Goal: Transaction & Acquisition: Purchase product/service

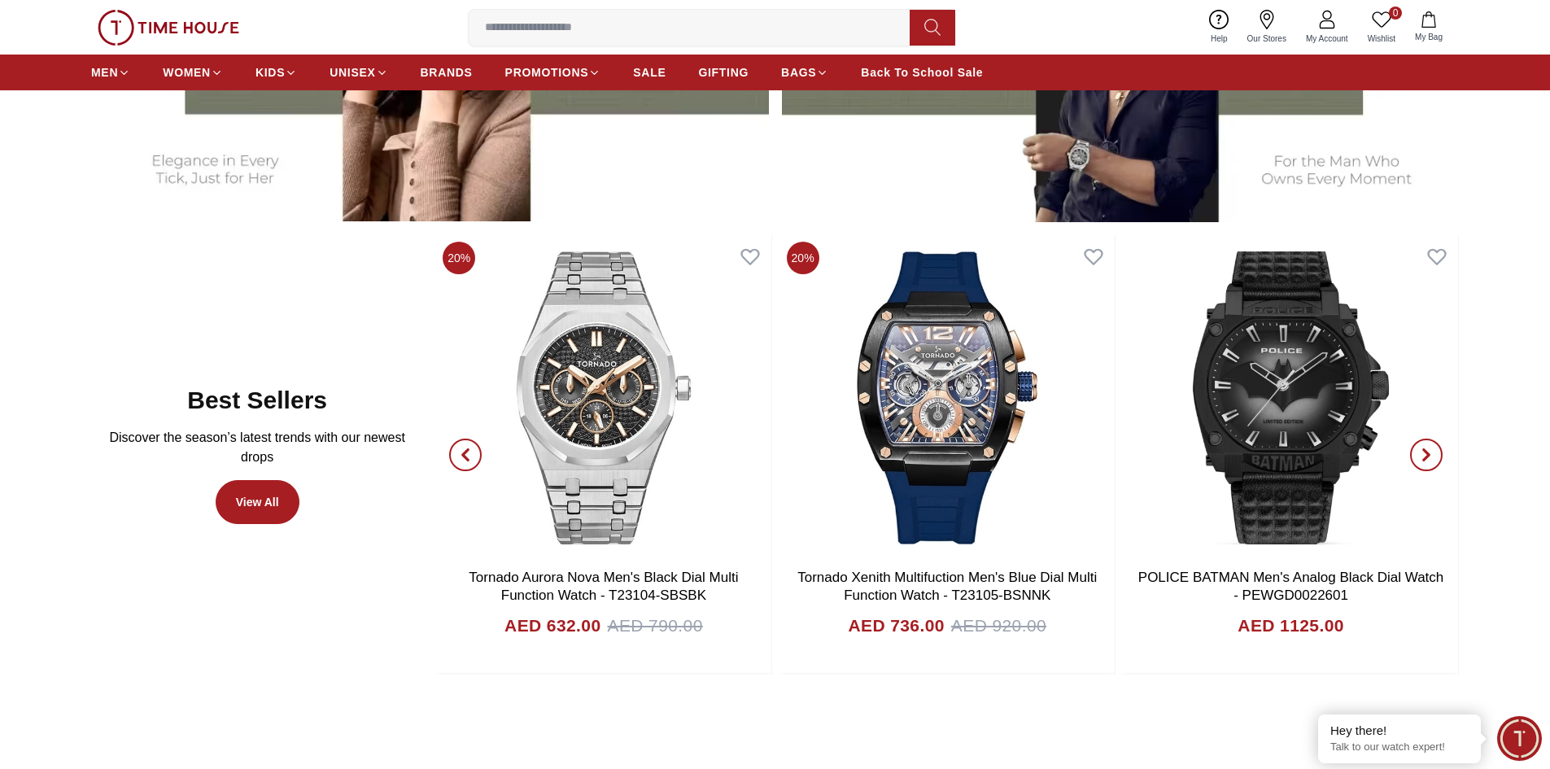
scroll to position [1139, 0]
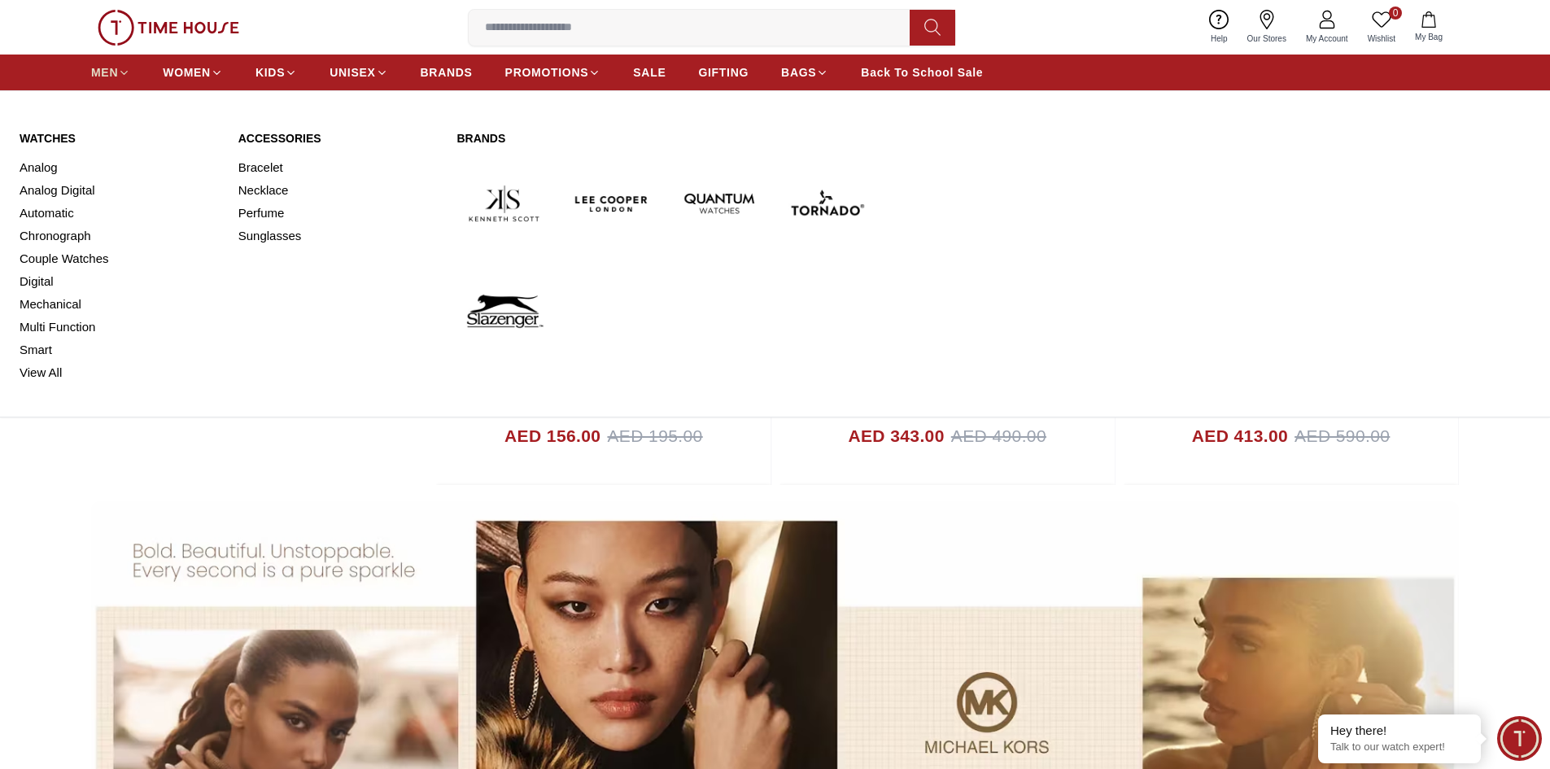
click at [100, 76] on span "MEN" at bounding box center [104, 72] width 27 height 16
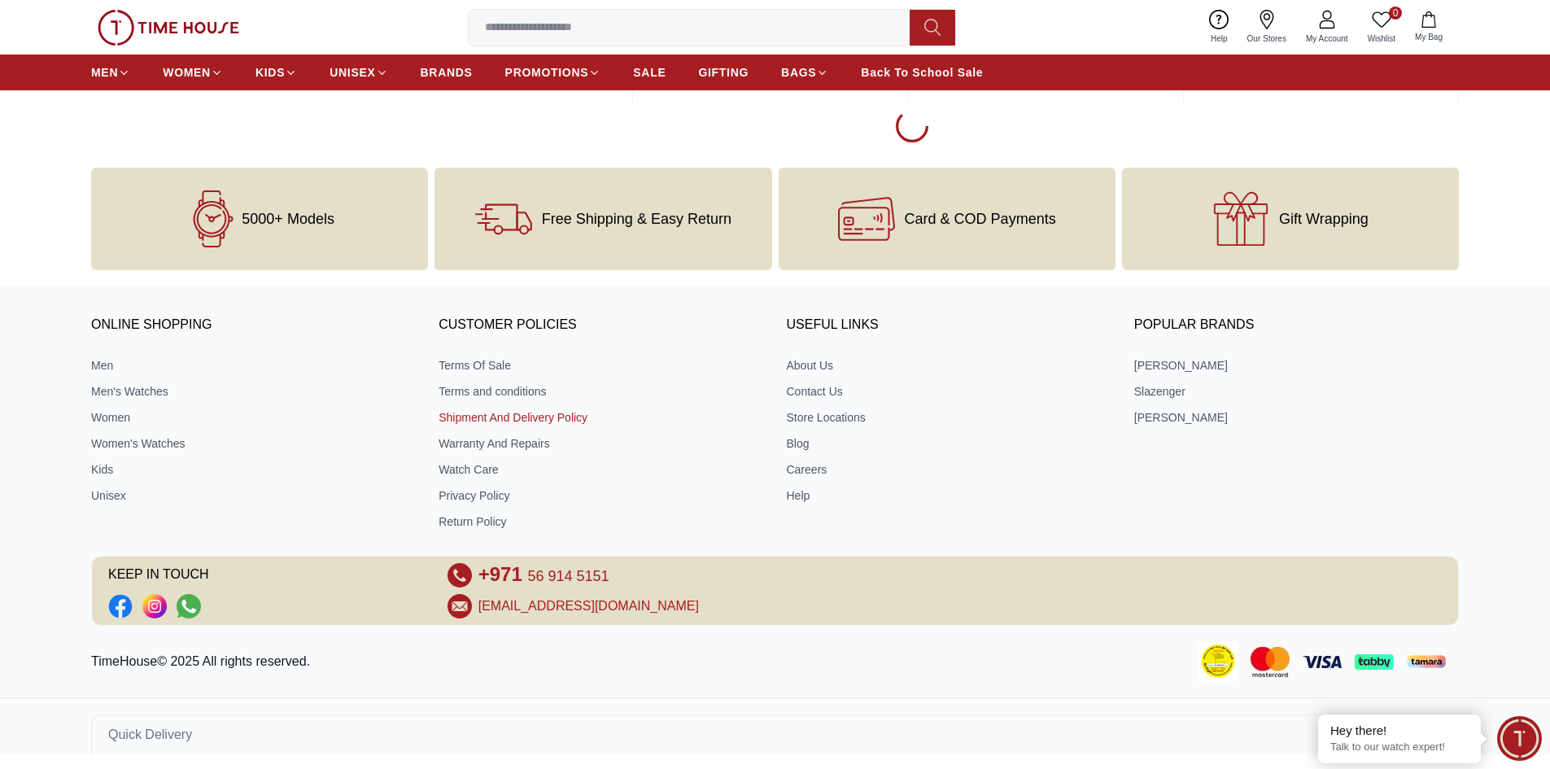
scroll to position [2576, 0]
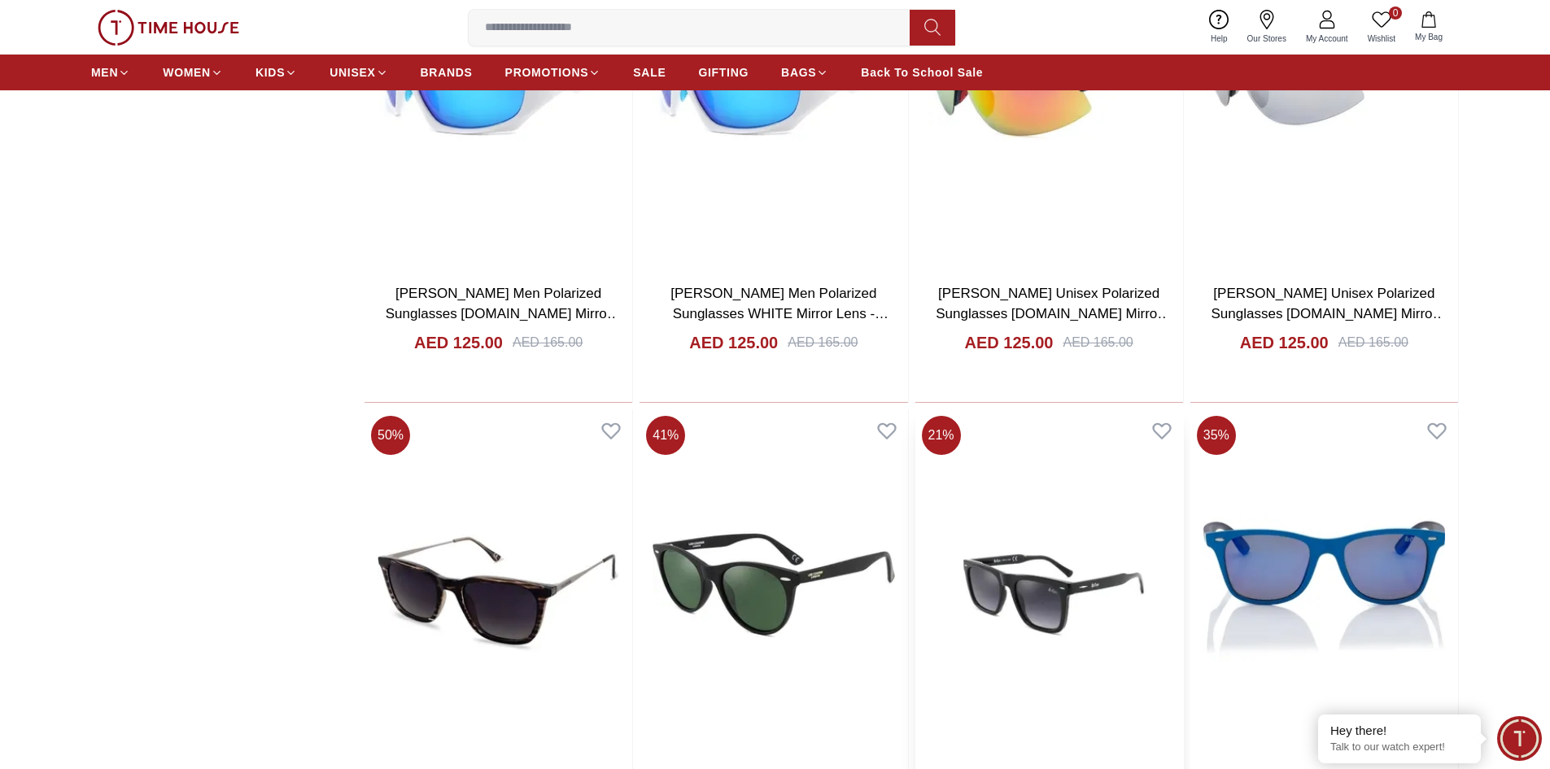
scroll to position [11947, 0]
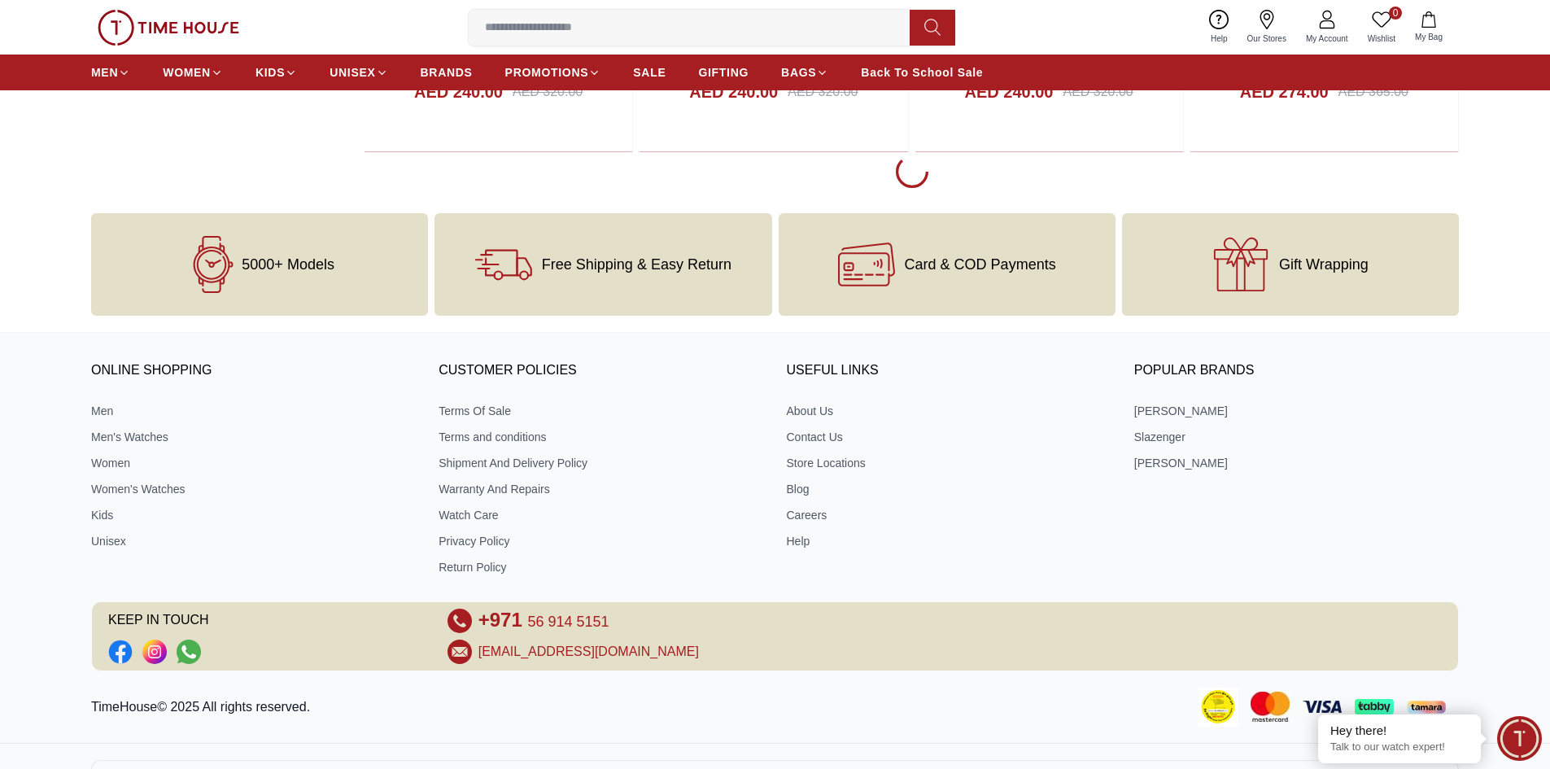
scroll to position [17392, 0]
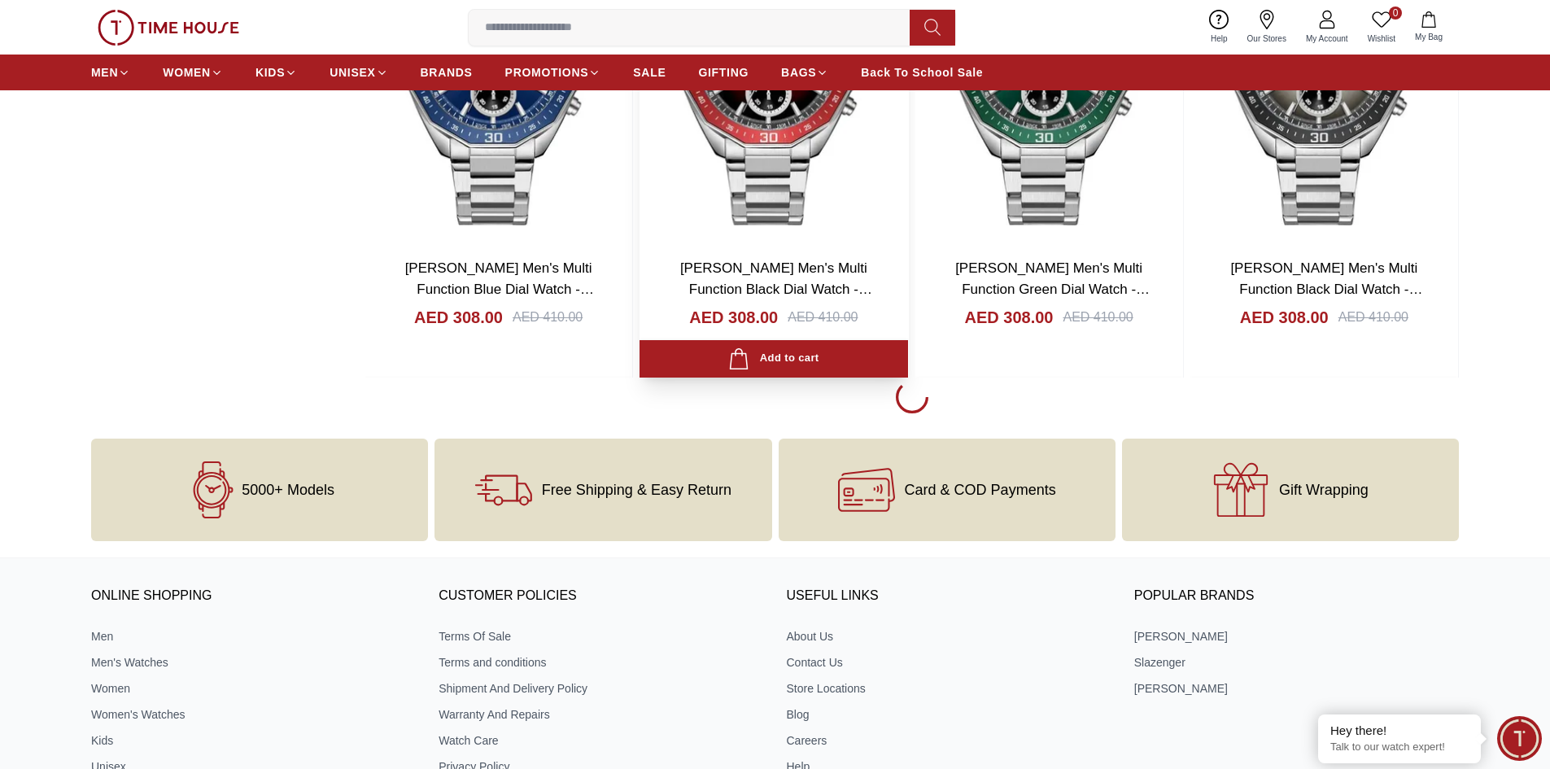
scroll to position [22193, 0]
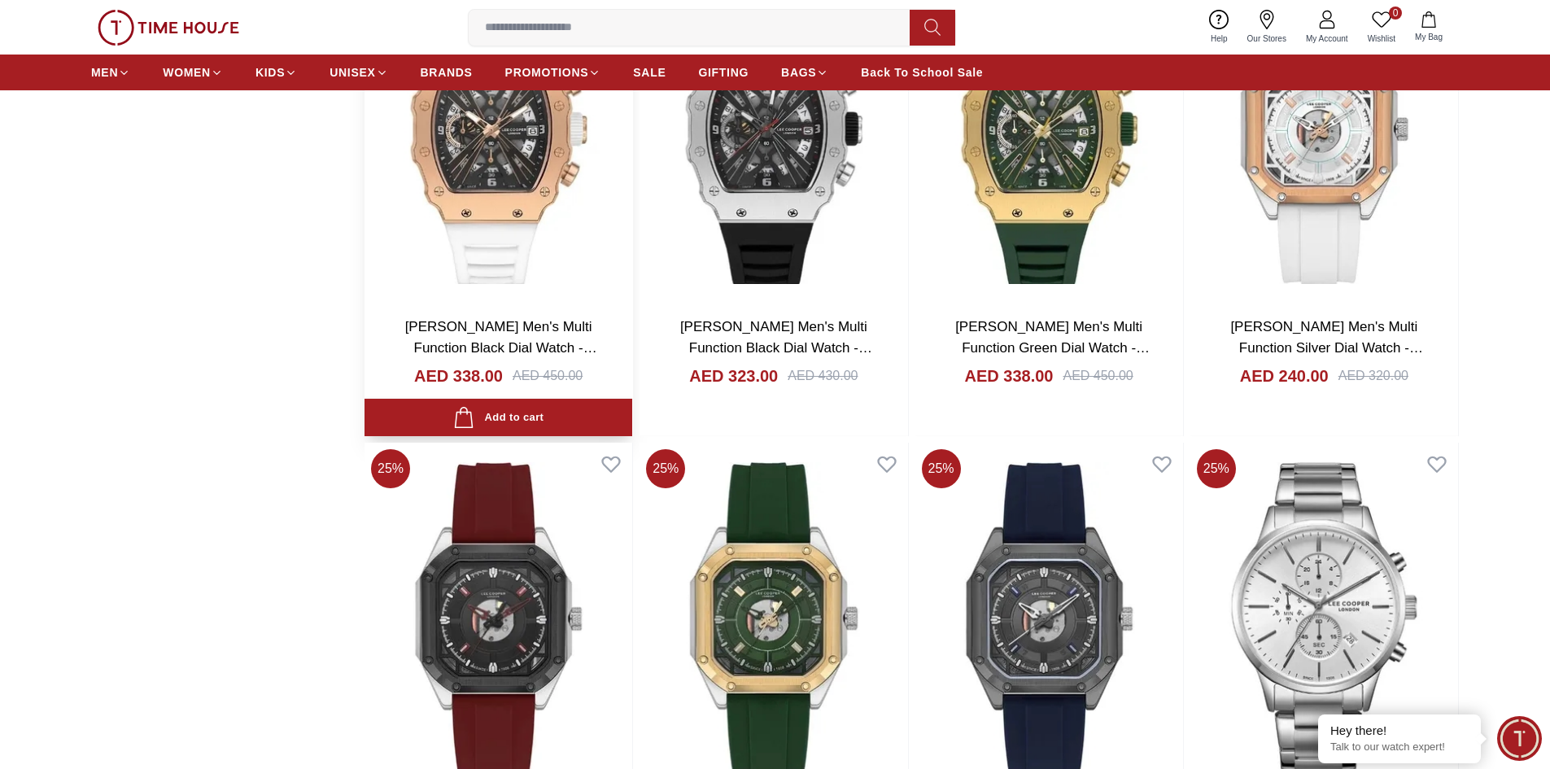
scroll to position [20972, 0]
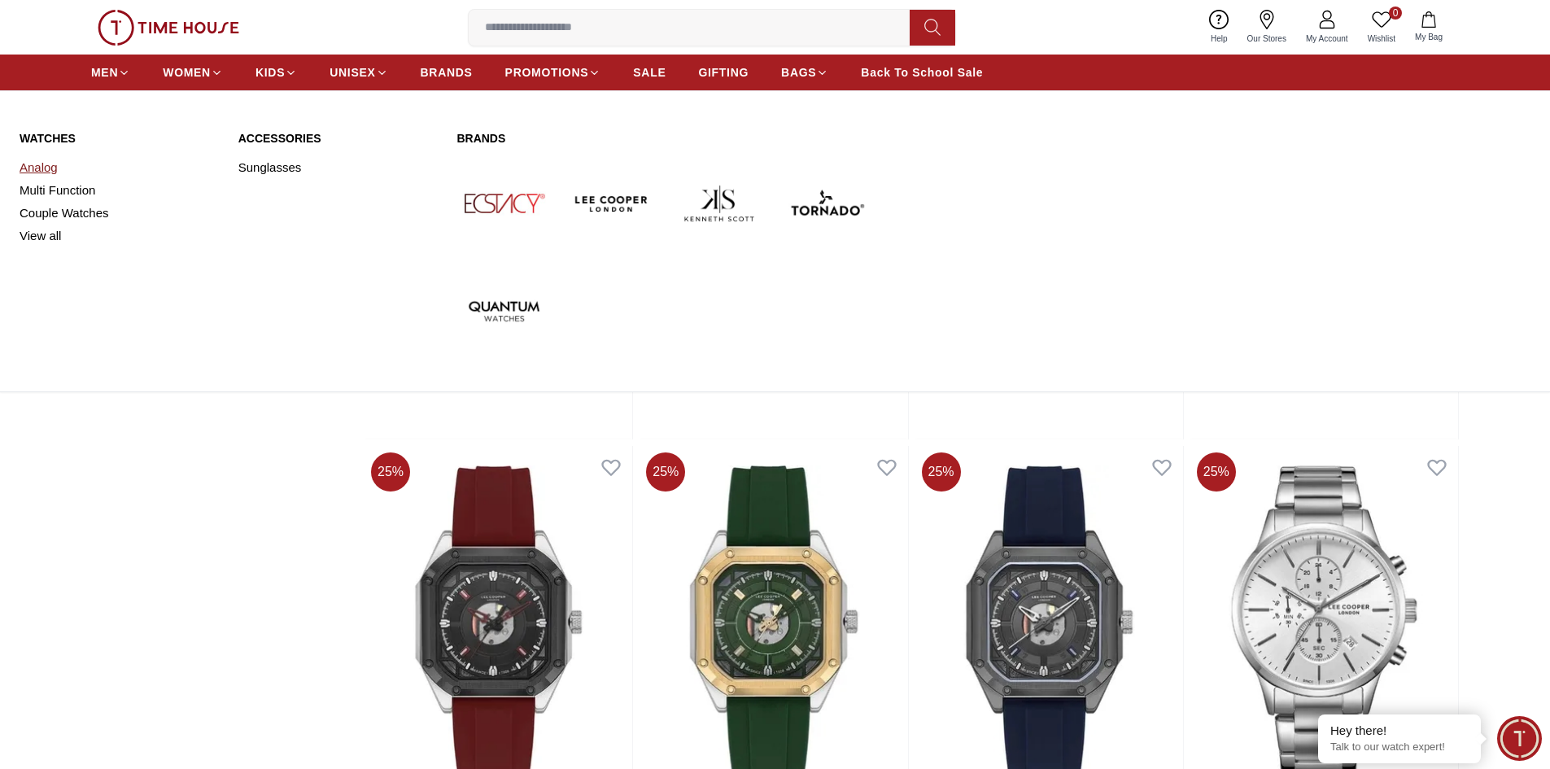
click at [41, 168] on link "Analog" at bounding box center [119, 167] width 199 height 23
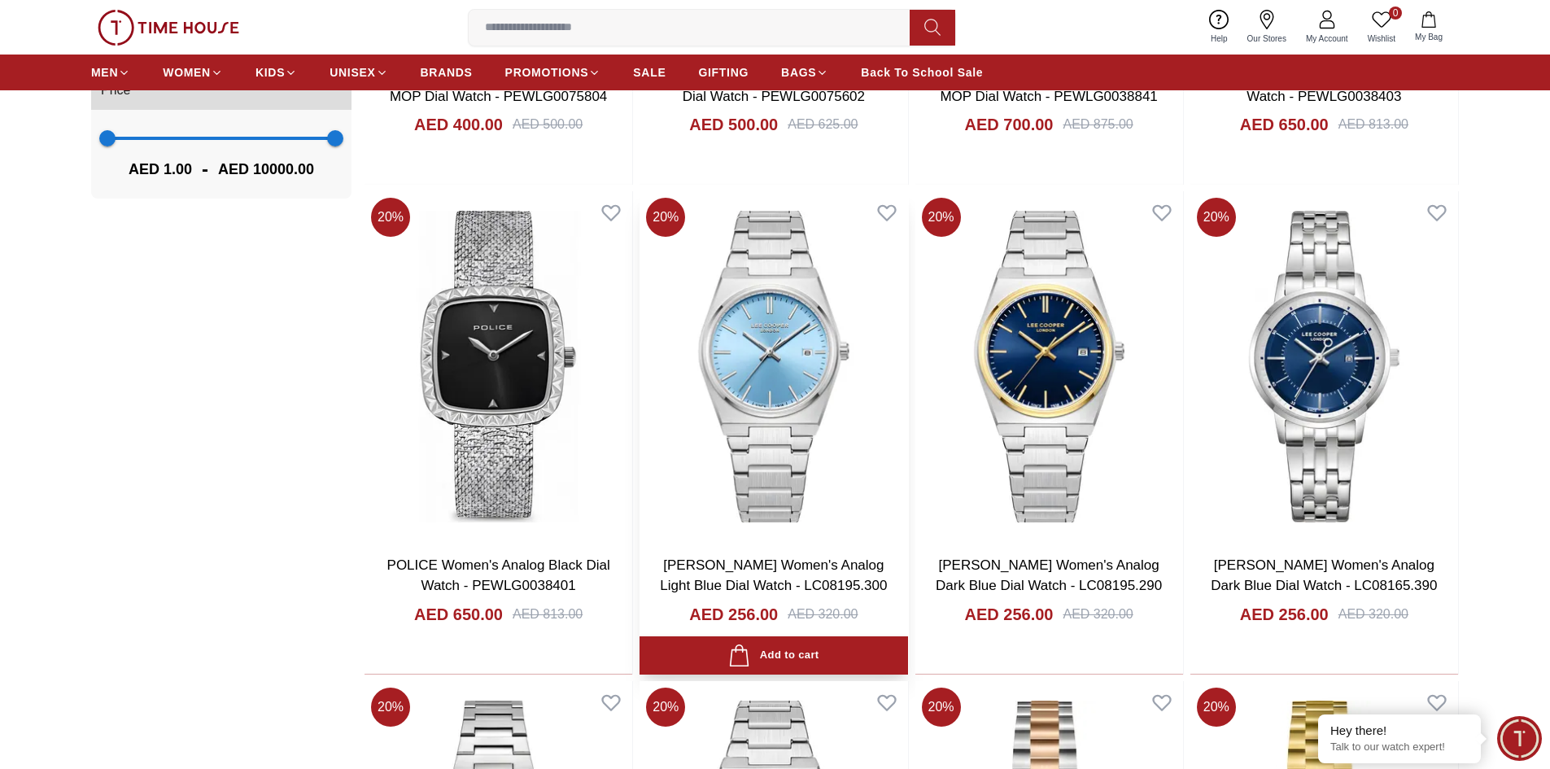
scroll to position [1546, 0]
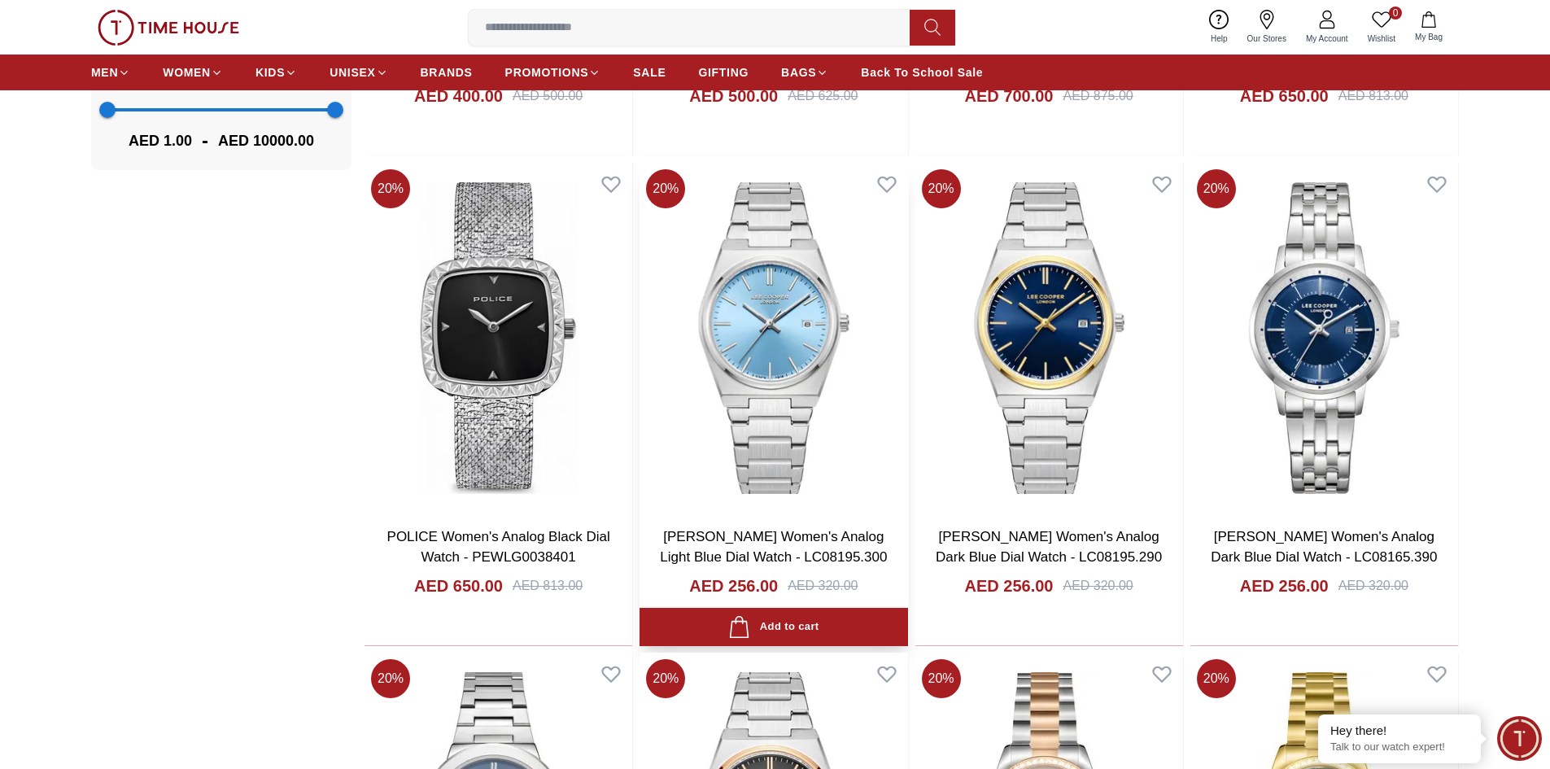
click at [765, 405] on img at bounding box center [774, 338] width 268 height 350
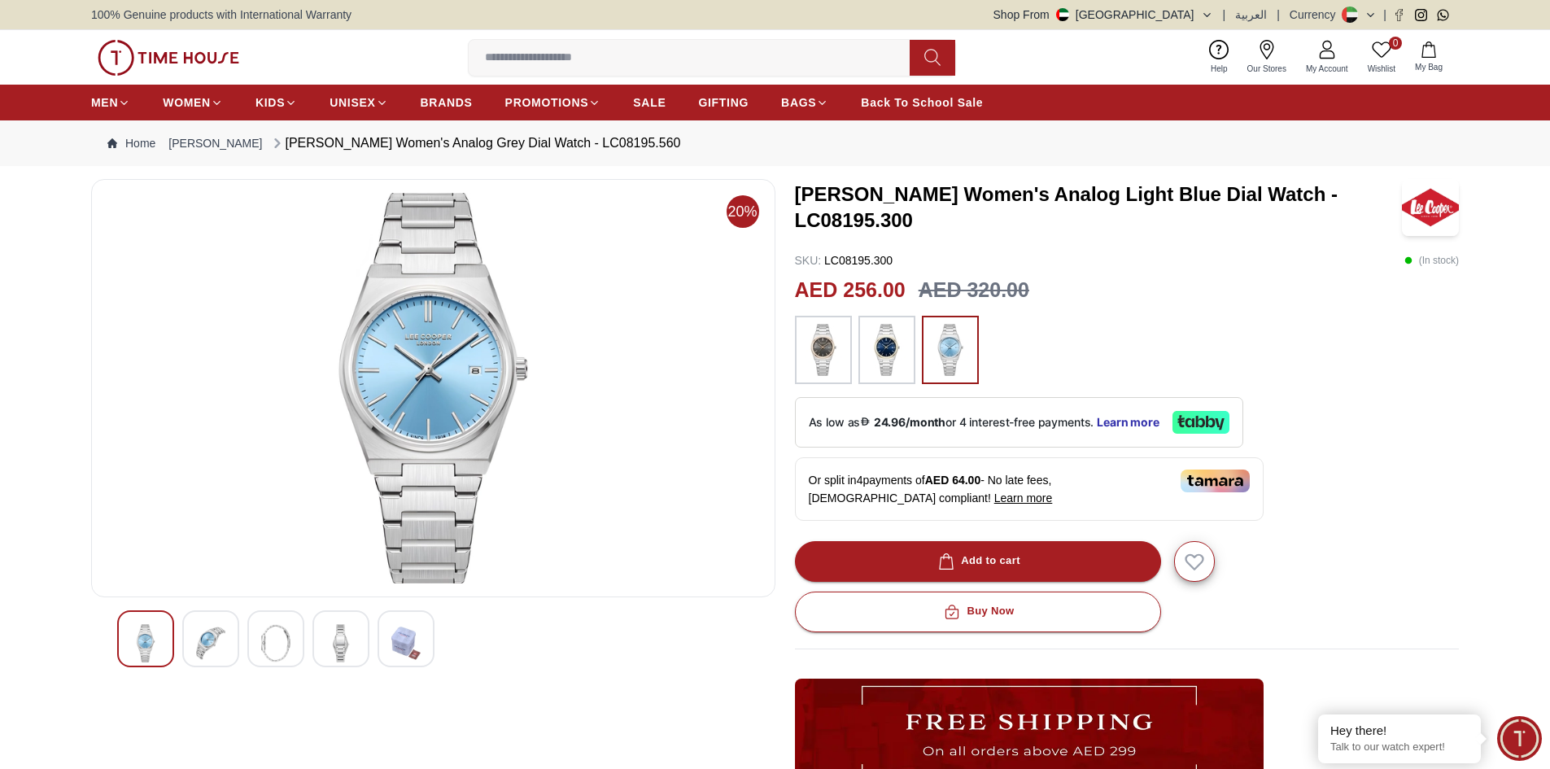
click at [338, 645] on img at bounding box center [340, 643] width 29 height 38
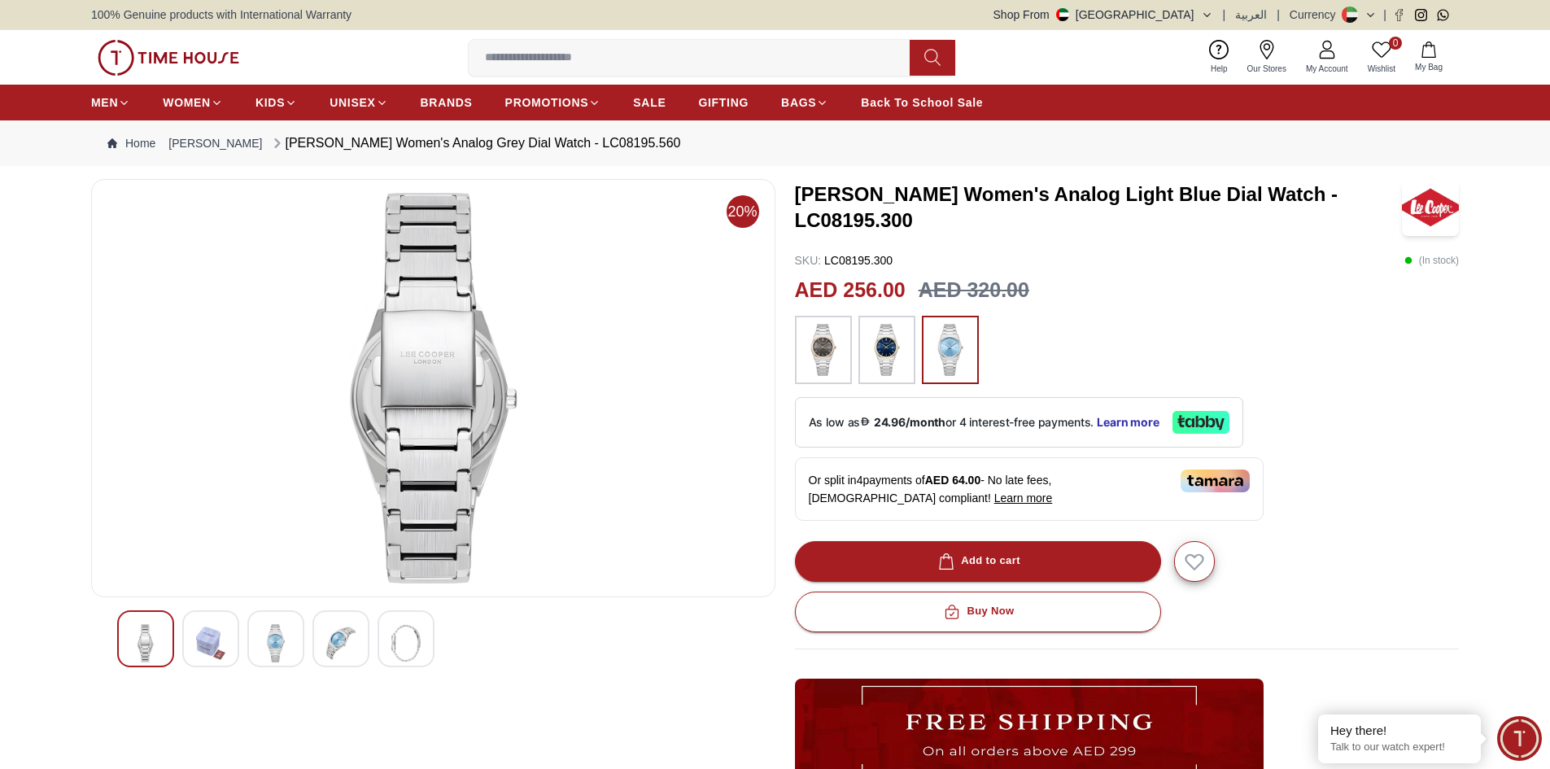
click at [295, 648] on div at bounding box center [275, 638] width 57 height 57
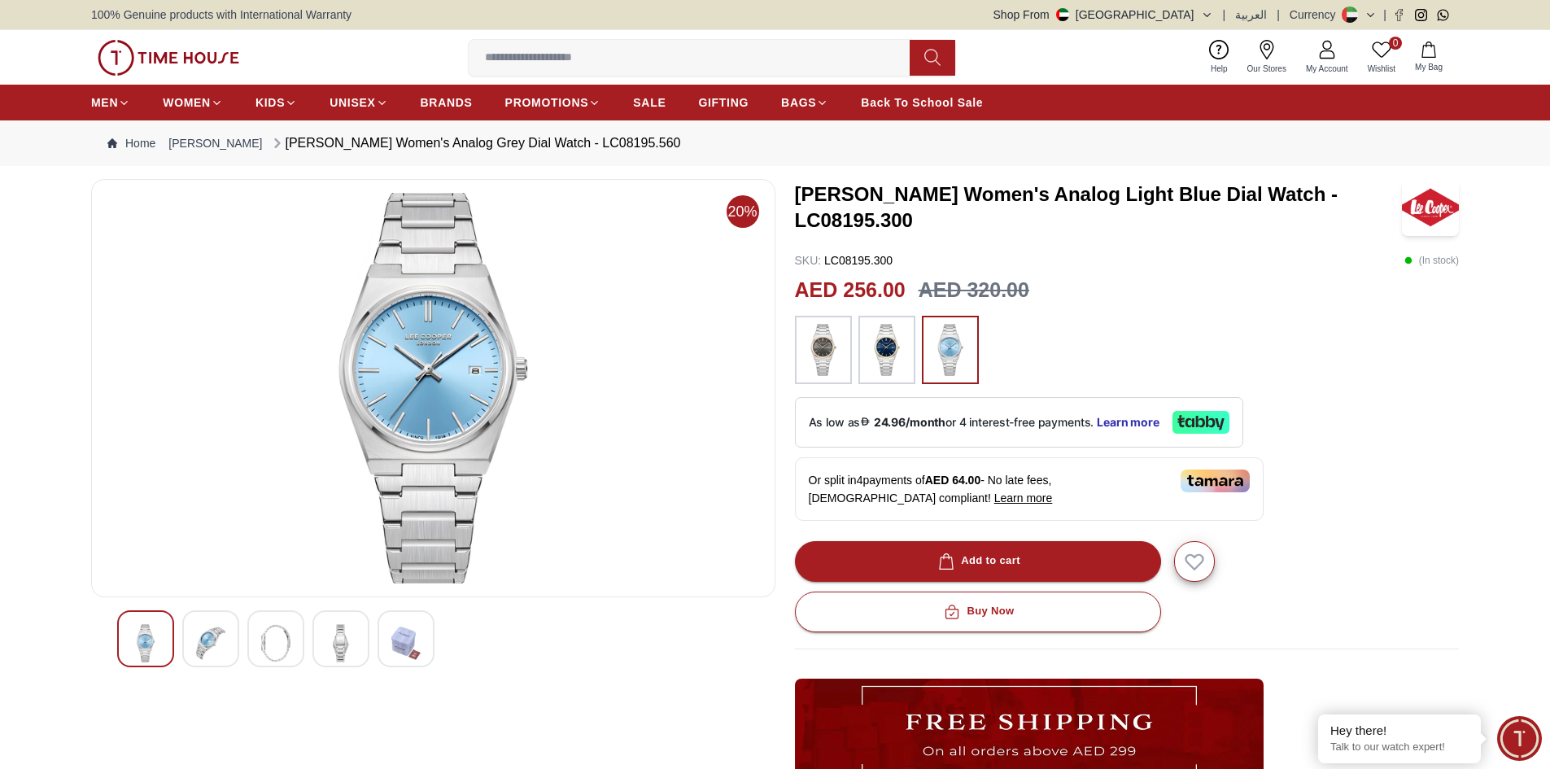
click at [234, 659] on div at bounding box center [210, 638] width 57 height 57
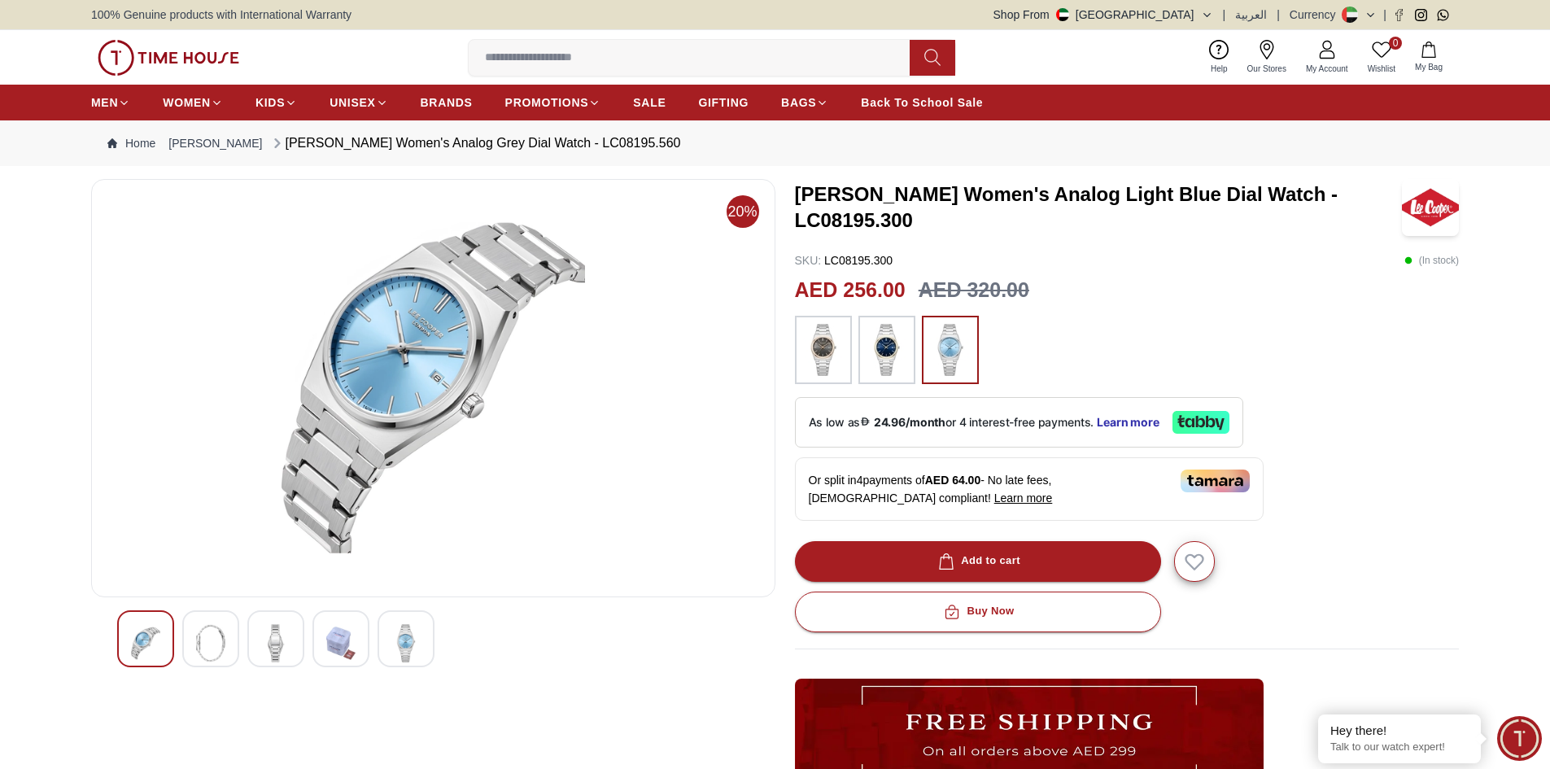
click at [143, 655] on img at bounding box center [145, 643] width 29 height 38
click at [210, 644] on img at bounding box center [210, 643] width 29 height 38
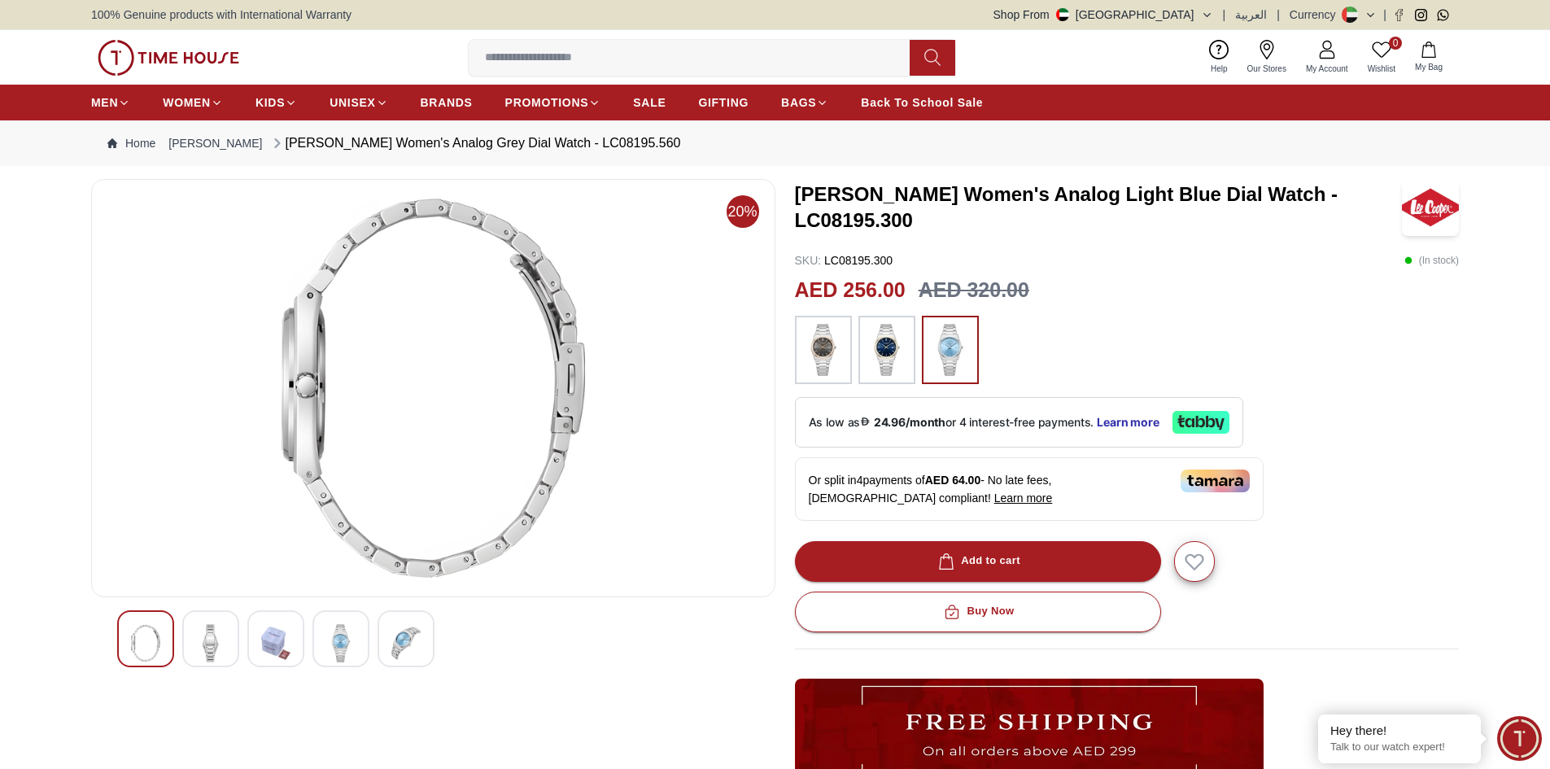
click at [216, 640] on img at bounding box center [210, 643] width 29 height 38
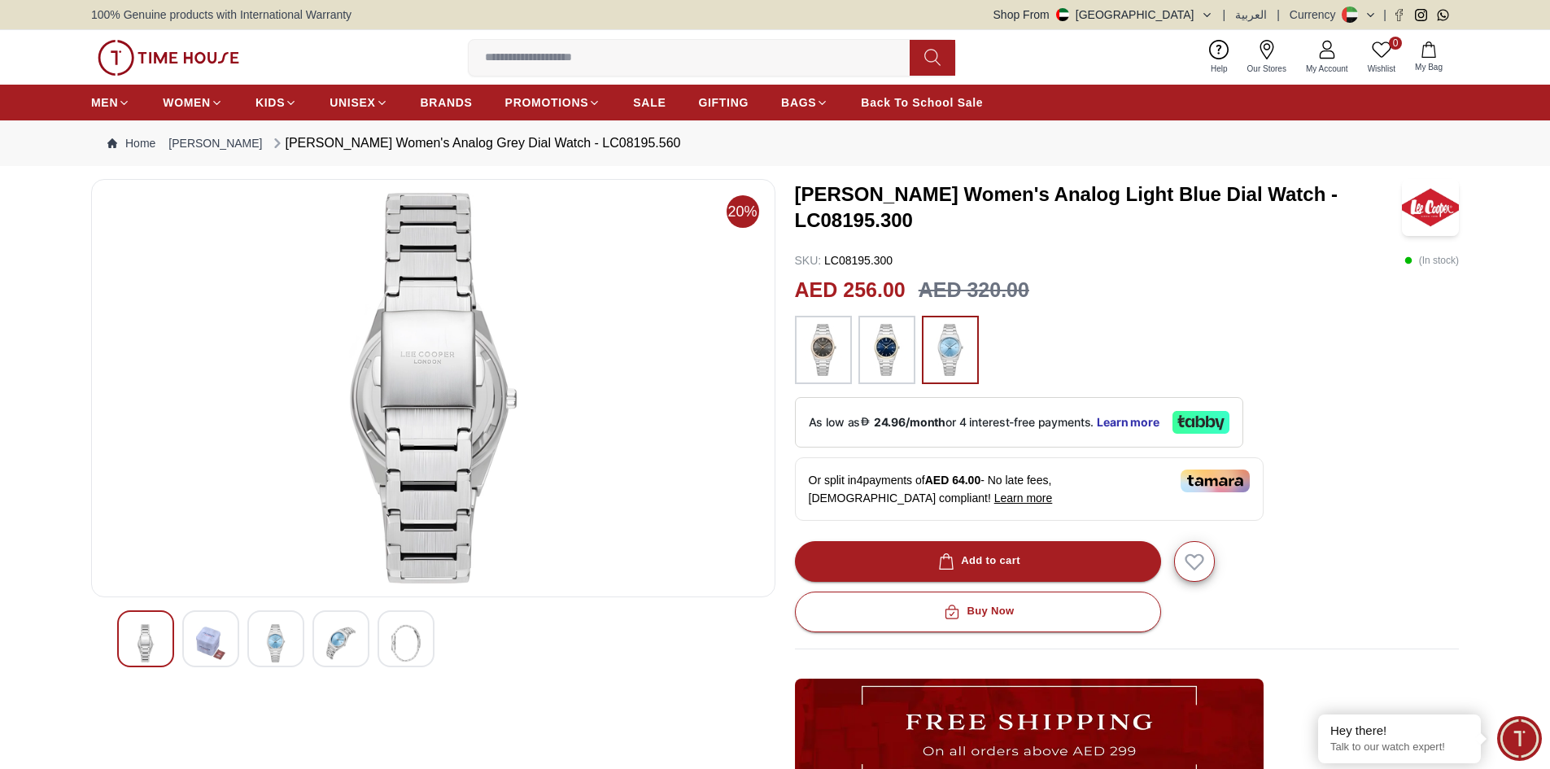
click at [251, 636] on div at bounding box center [275, 638] width 57 height 57
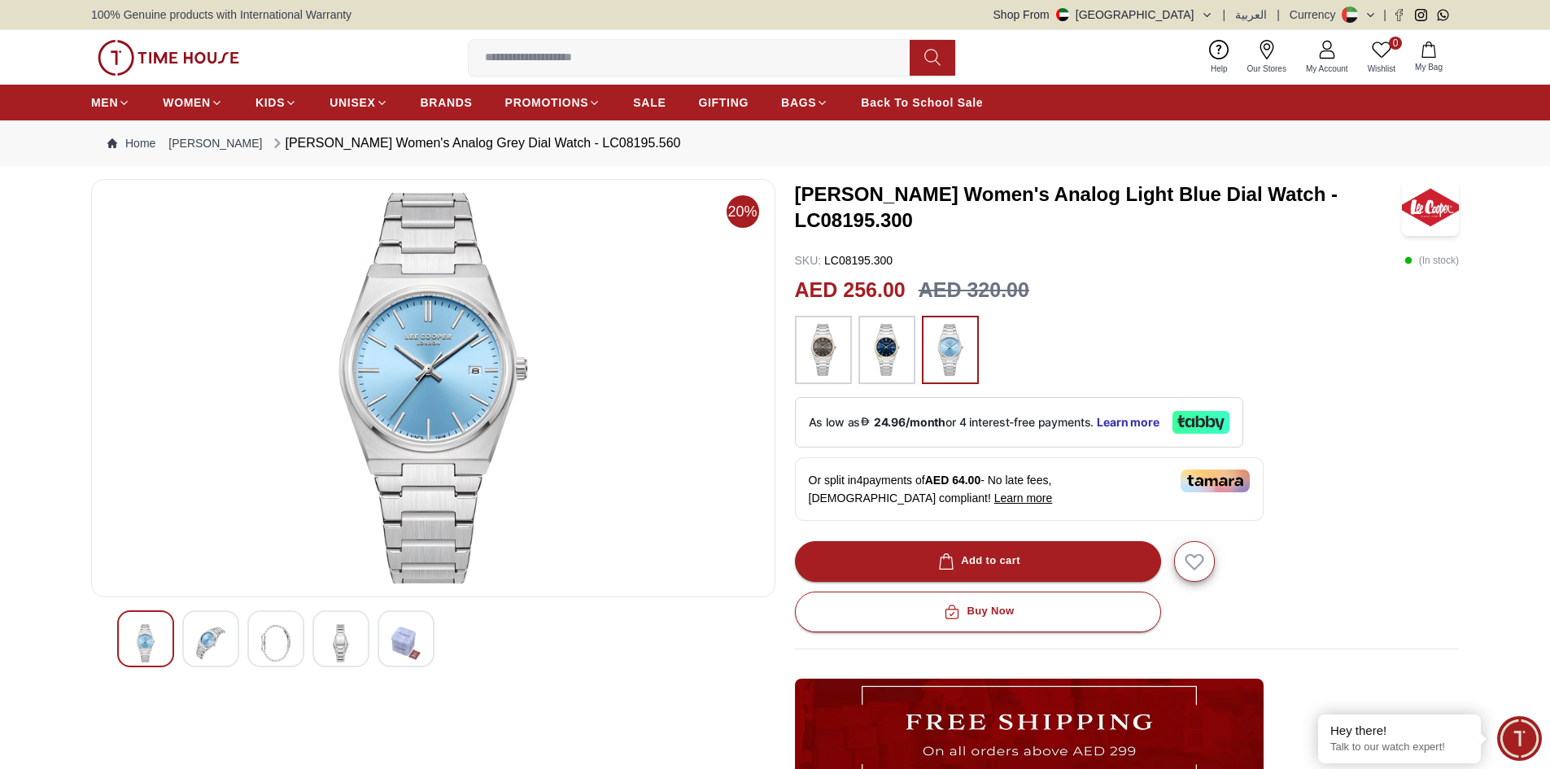
click at [289, 636] on img at bounding box center [275, 643] width 29 height 38
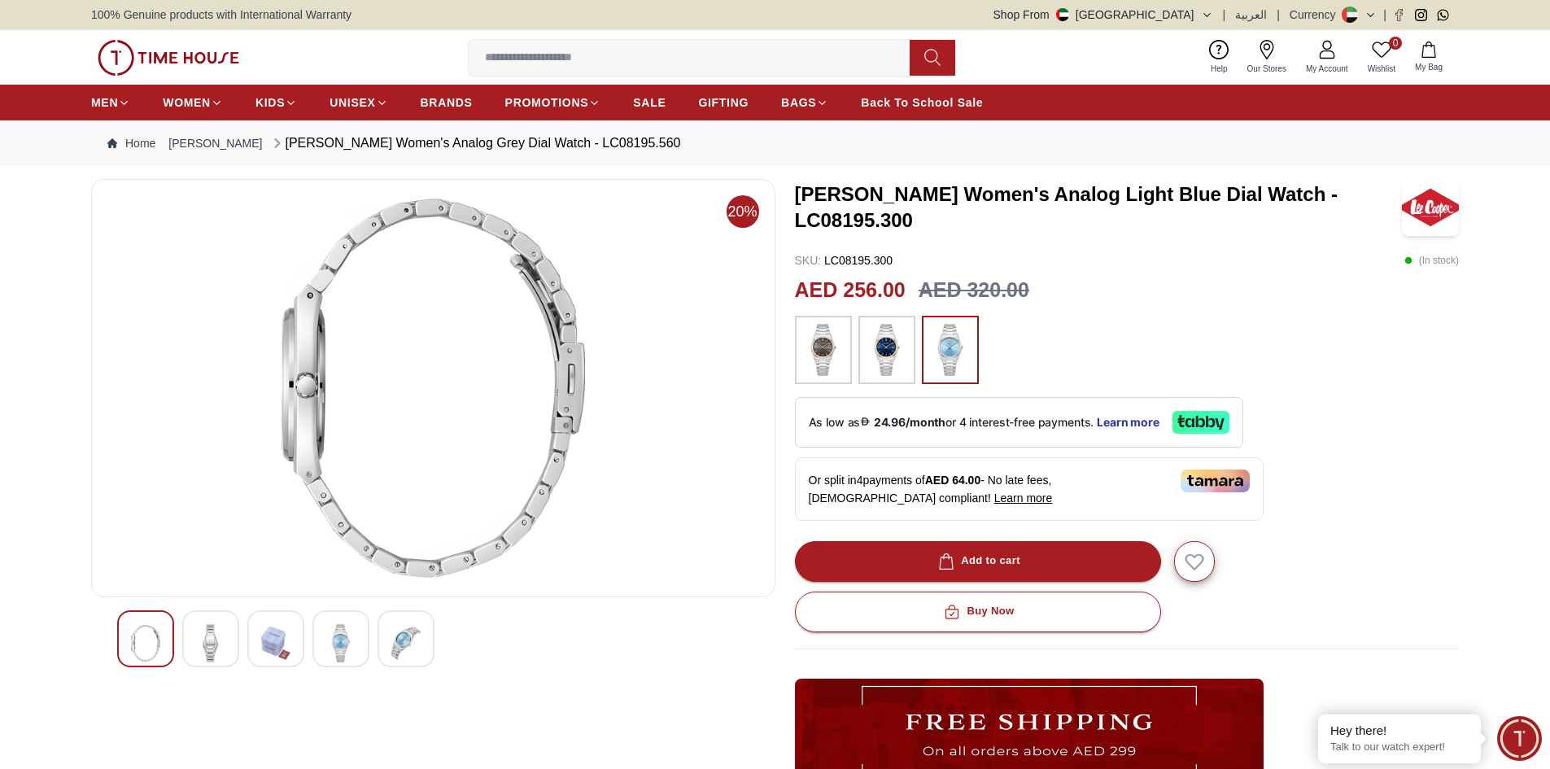
click at [330, 636] on img at bounding box center [340, 643] width 29 height 38
